Goal: Answer question/provide support

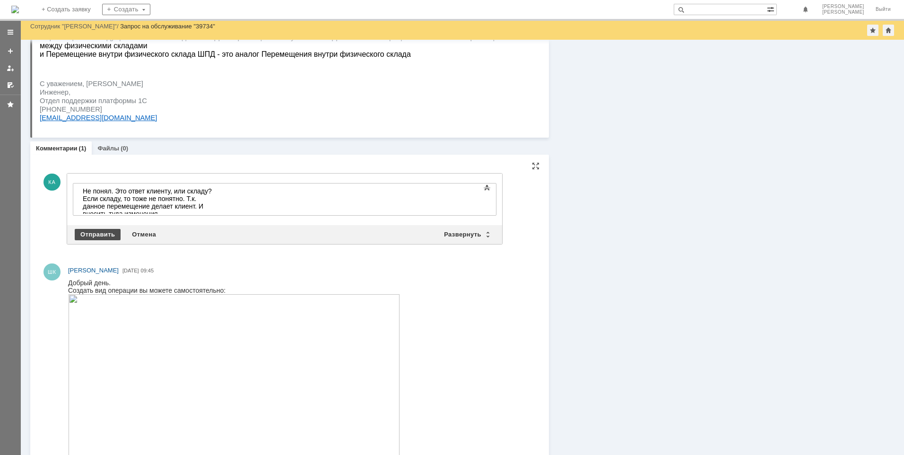
click at [96, 236] on div "Отправить" at bounding box center [98, 234] width 46 height 11
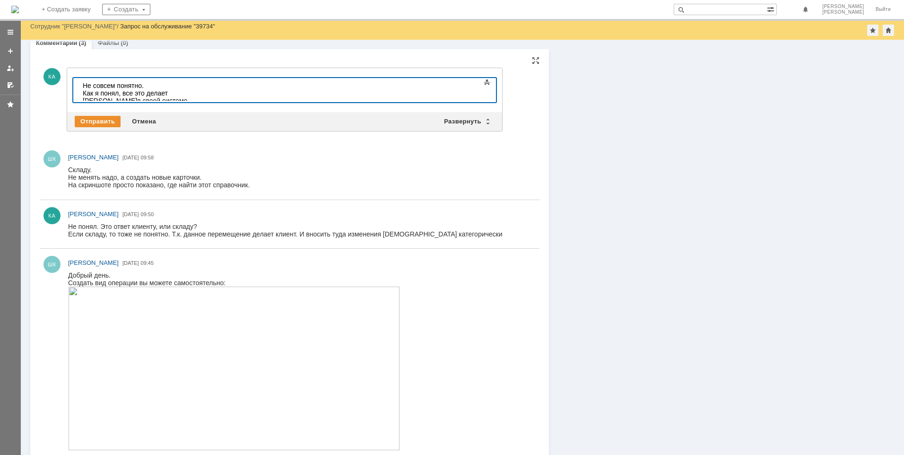
click at [217, 93] on div "Как я понял, все это делает Клиент в своей системе." at bounding box center [150, 96] width 134 height 15
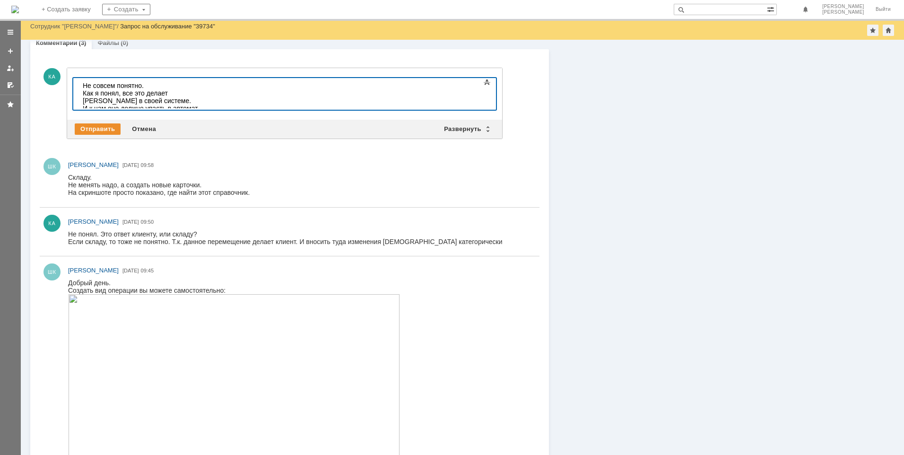
click at [198, 102] on div "Как я понял, все это делает Клиент в своей системе. И к нам оно должно упасть в…" at bounding box center [150, 104] width 134 height 30
click at [217, 100] on div "Как я понял, все это делает Клиент в своей системе. И к нам оно должно упасть в…" at bounding box center [150, 104] width 134 height 30
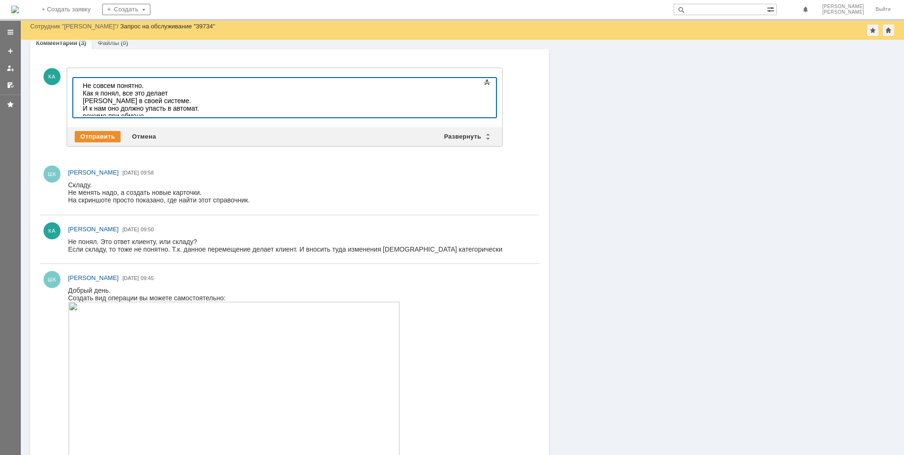
click at [217, 120] on div "Соответственно задача ИТ сделать так, чтобы все проходило правильно и при полно…" at bounding box center [150, 131] width 134 height 23
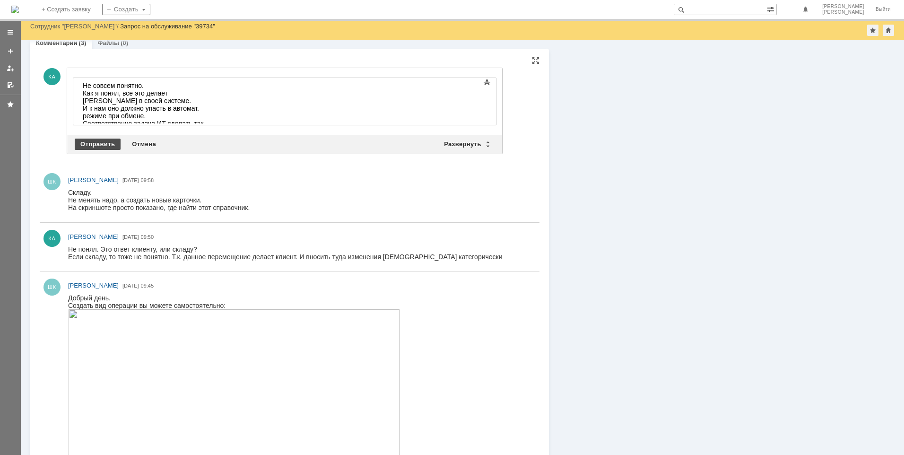
click at [93, 142] on div "Отправить" at bounding box center [98, 144] width 46 height 11
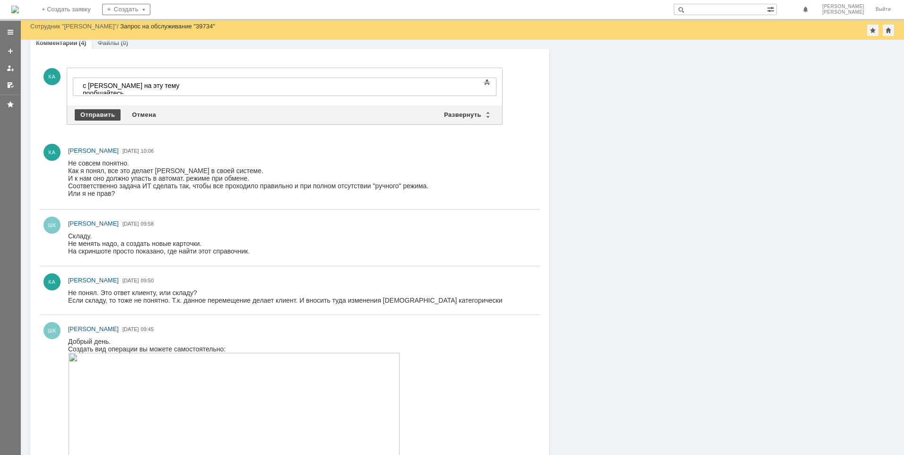
click at [99, 114] on div "Отправить" at bounding box center [98, 114] width 46 height 11
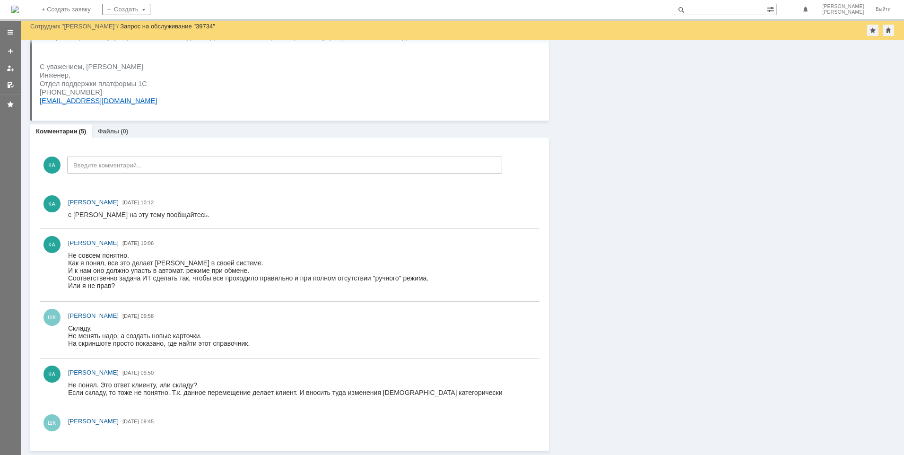
scroll to position [372, 0]
